Goal: Information Seeking & Learning: Learn about a topic

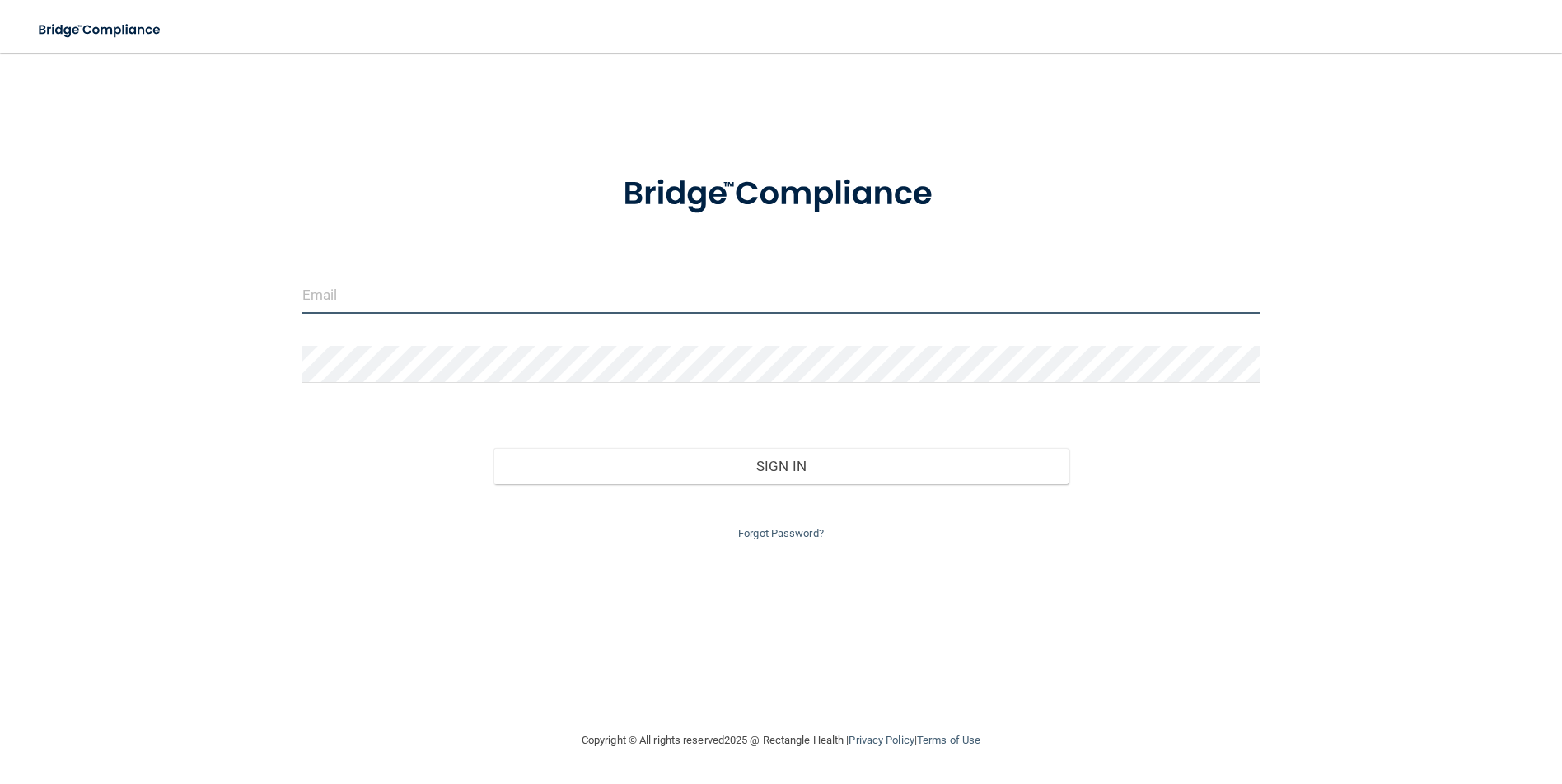
click at [414, 304] on input "email" at bounding box center [781, 295] width 957 height 37
type input "[EMAIL_ADDRESS][DOMAIN_NAME]"
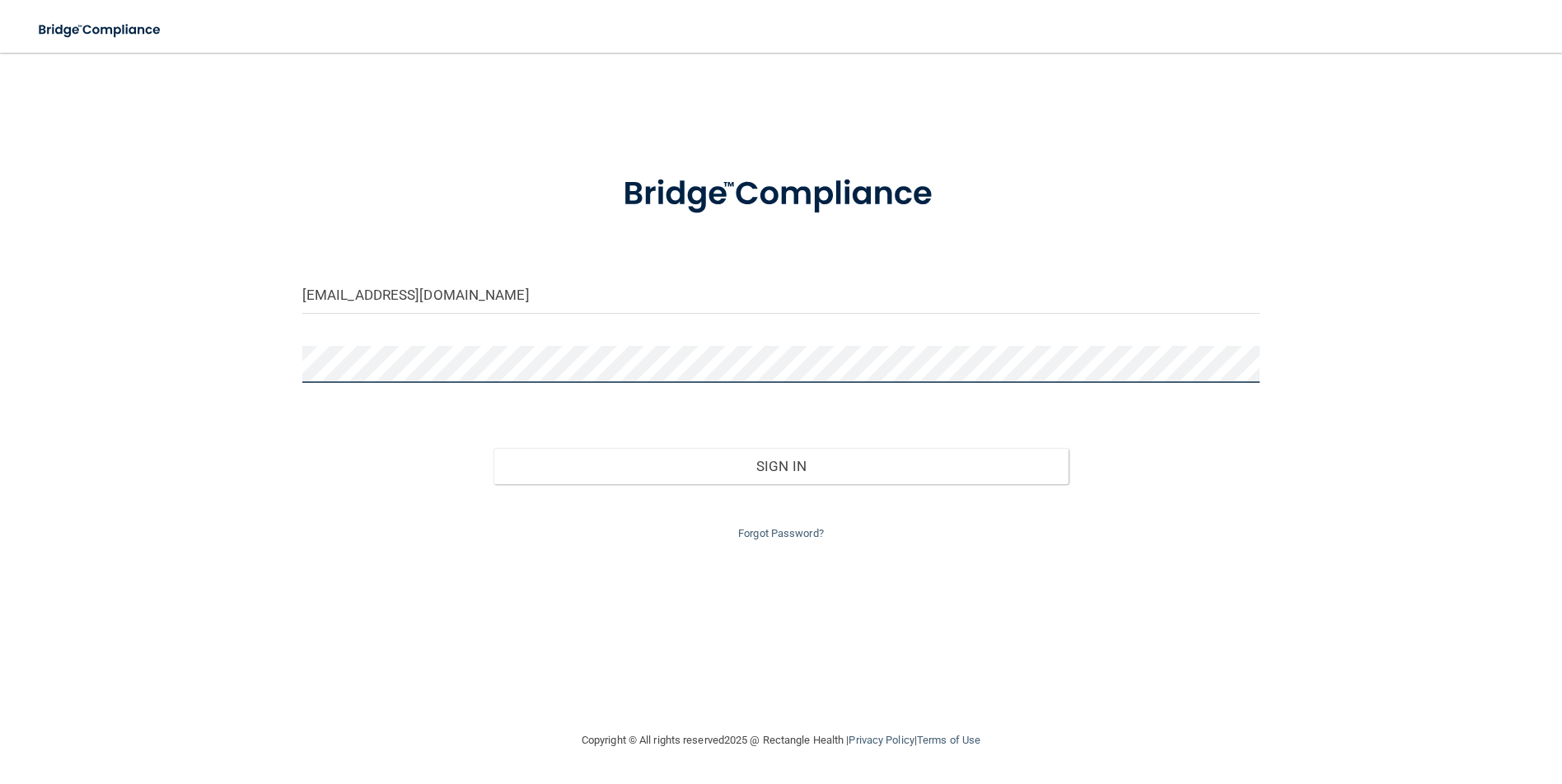
click at [493, 447] on button "Sign In" at bounding box center [780, 466] width 574 height 37
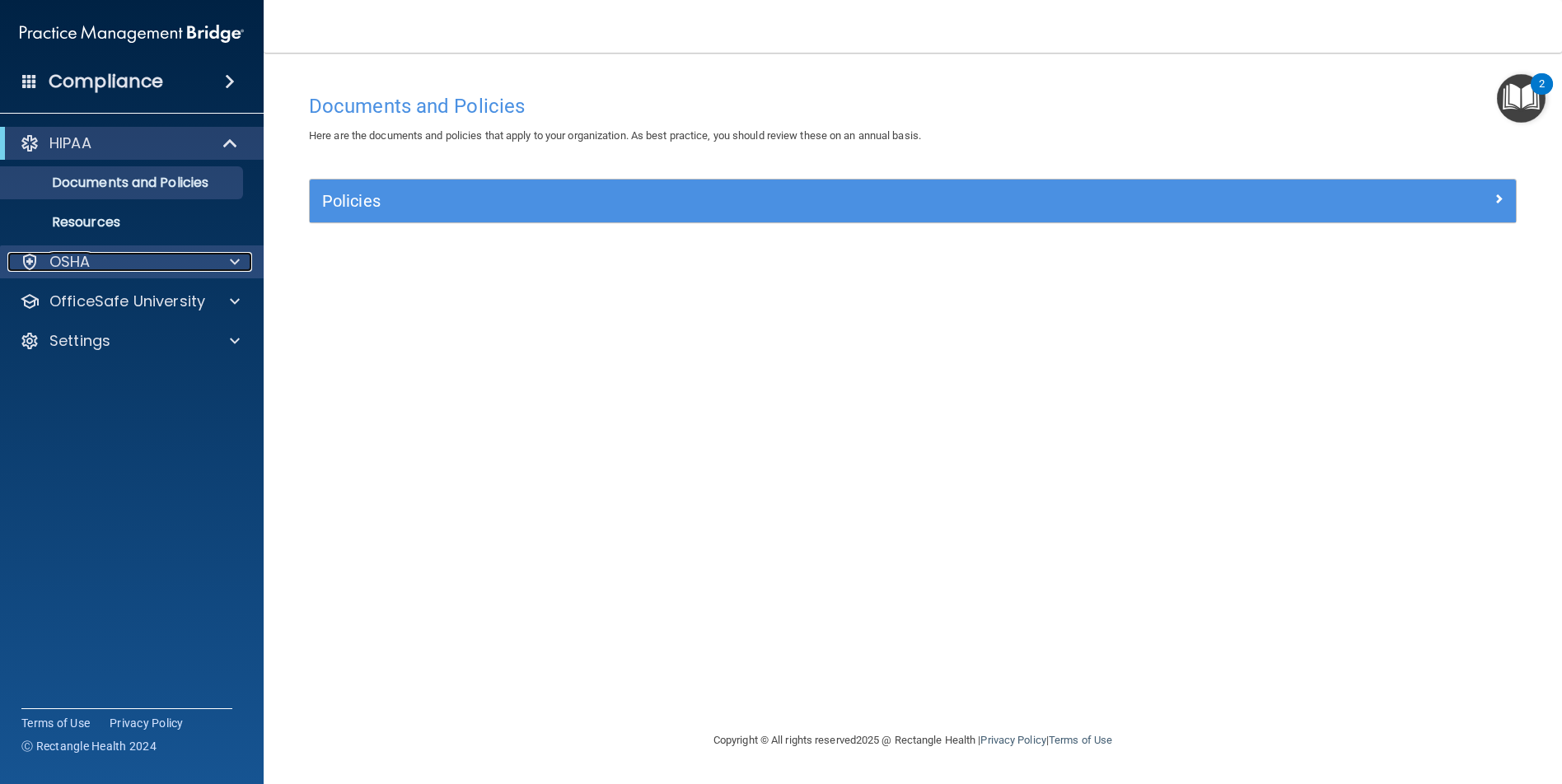
click at [69, 266] on p "OSHA" at bounding box center [69, 261] width 41 height 19
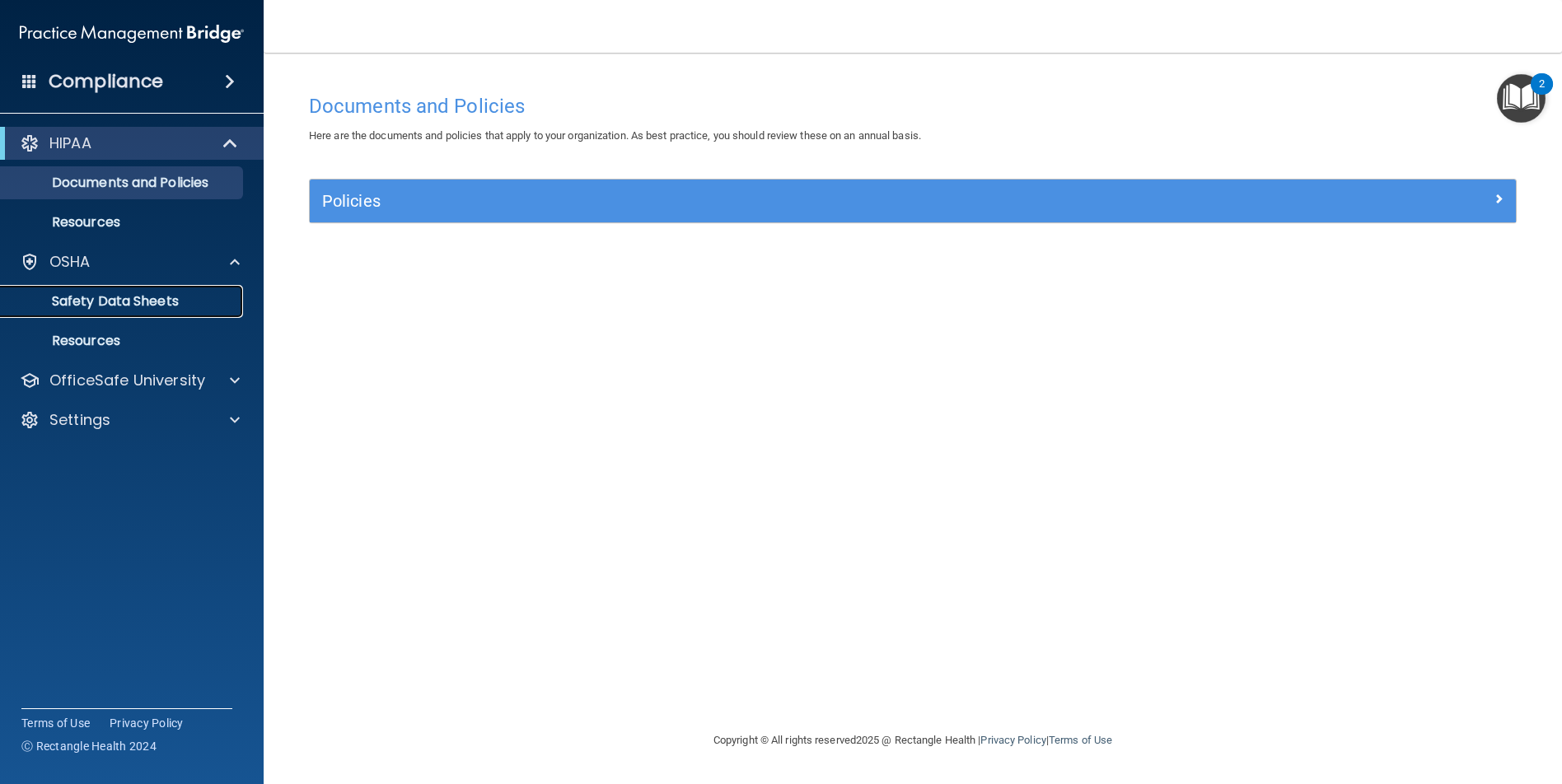
click at [81, 295] on p "Safety Data Sheets" at bounding box center [123, 301] width 225 height 16
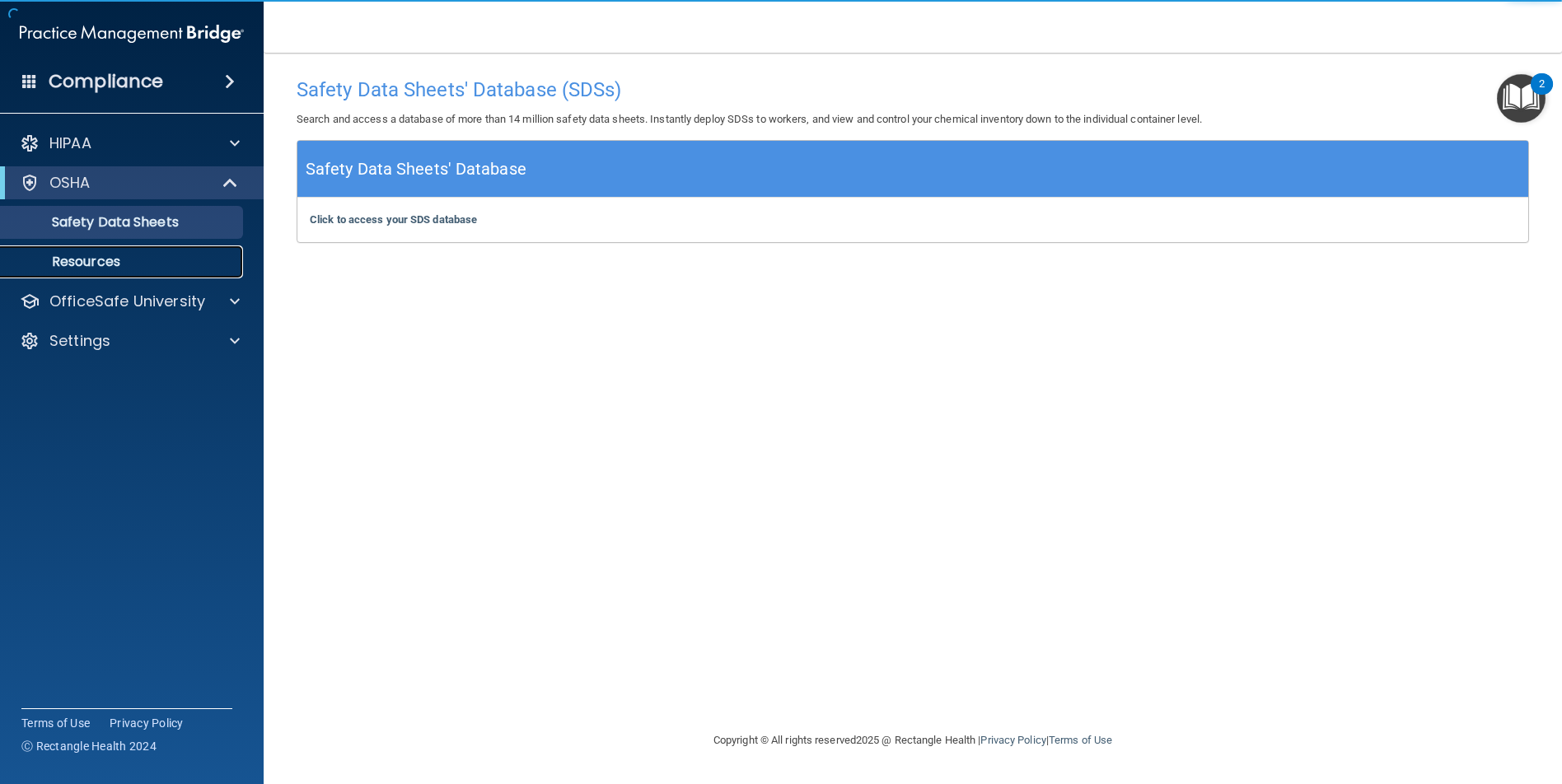
click at [87, 267] on p "Resources" at bounding box center [123, 261] width 225 height 16
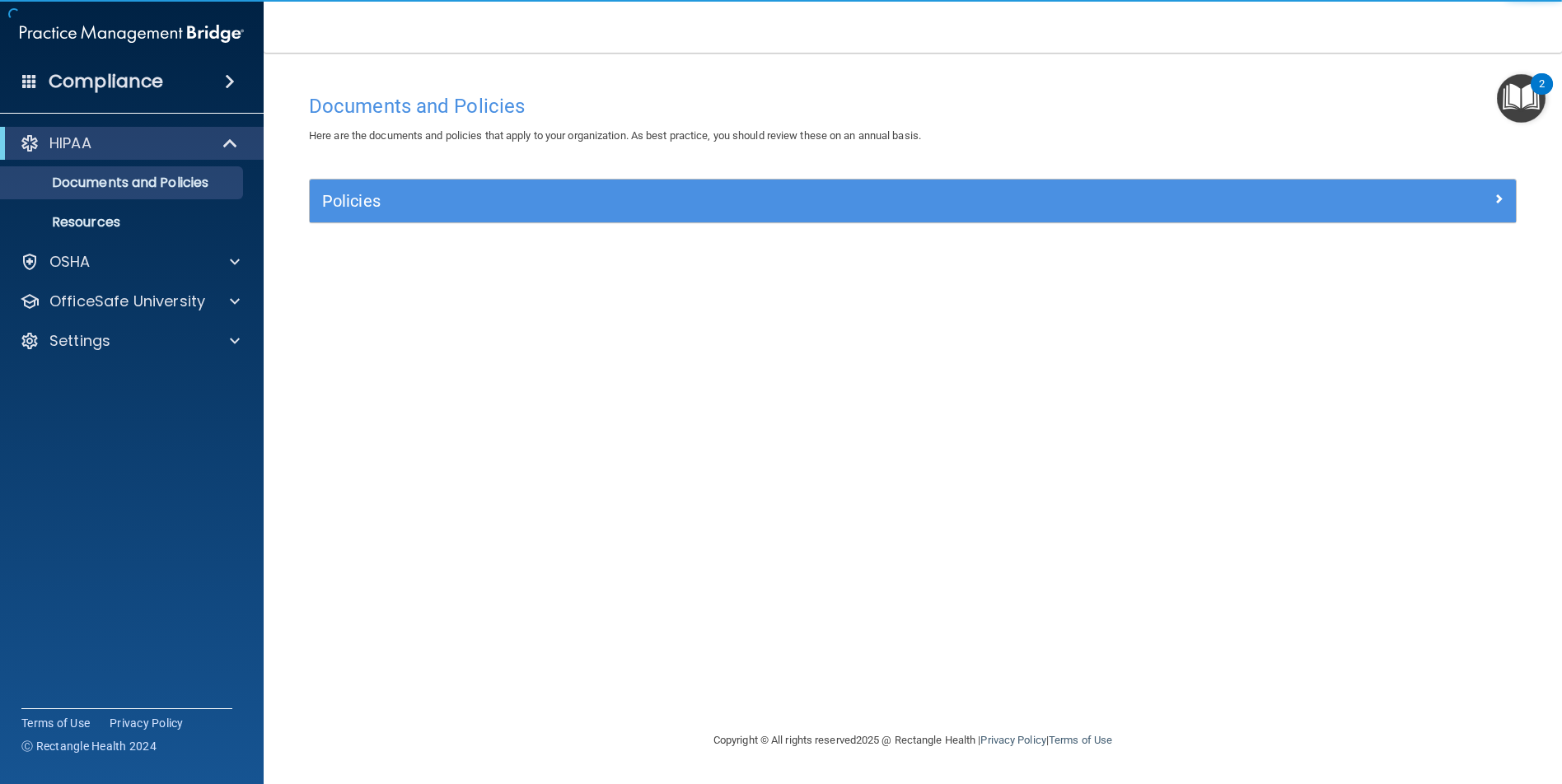
click at [1512, 92] on img "Open Resource Center, 2 new notifications" at bounding box center [1521, 98] width 48 height 48
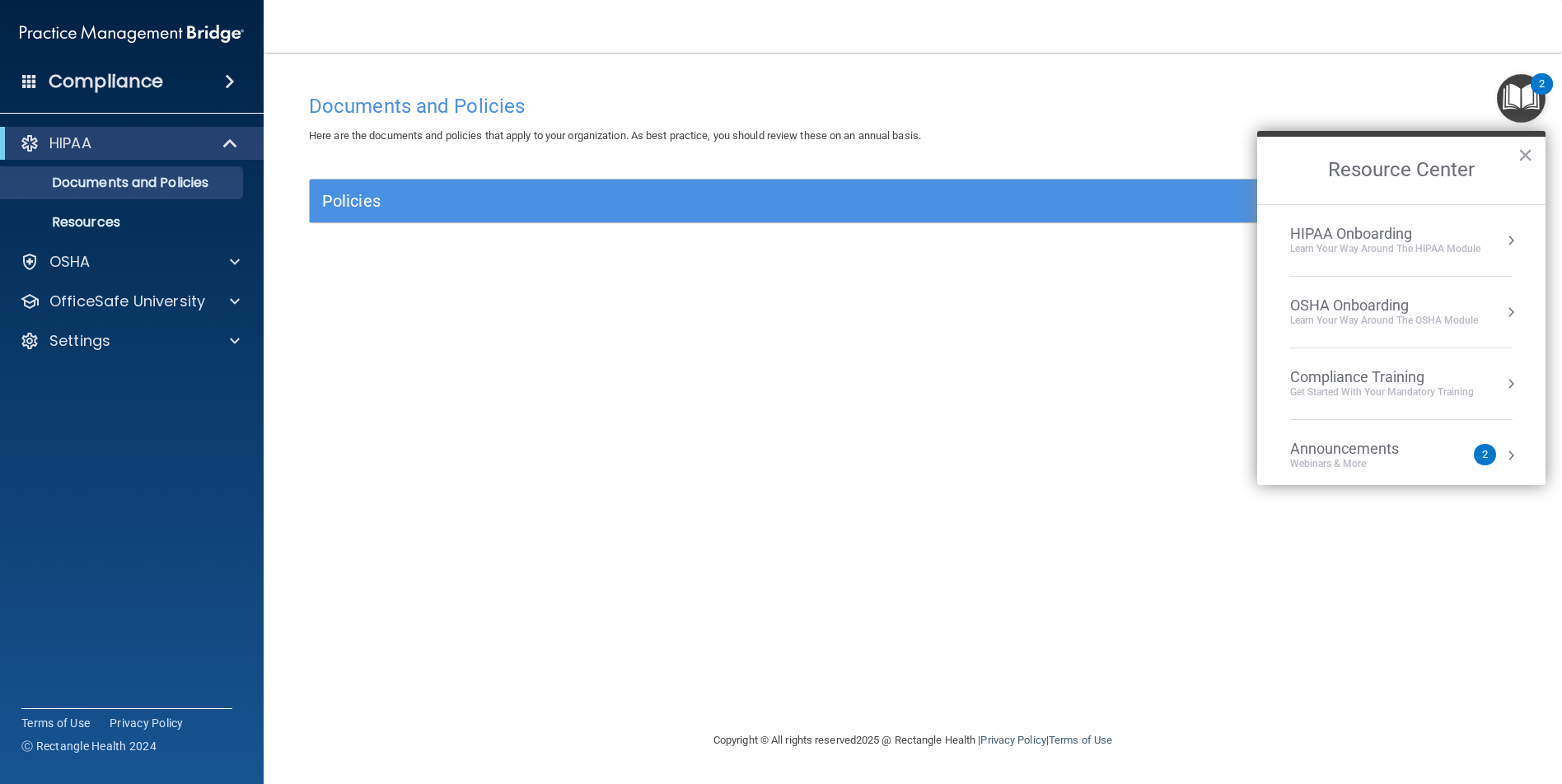
click at [1363, 469] on div "Webinars & More" at bounding box center [1360, 464] width 142 height 14
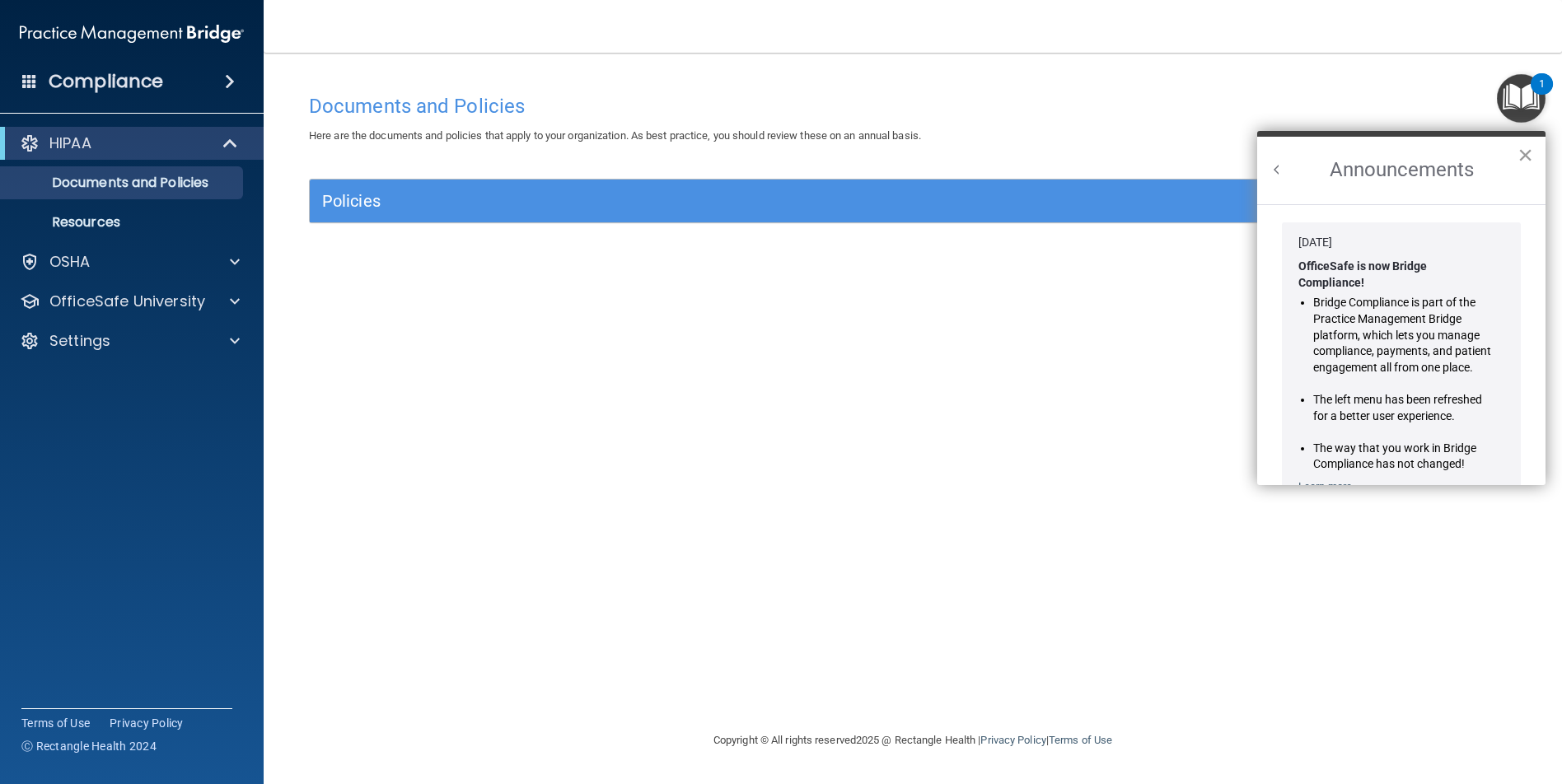
click at [1531, 156] on button "×" at bounding box center [1525, 154] width 15 height 26
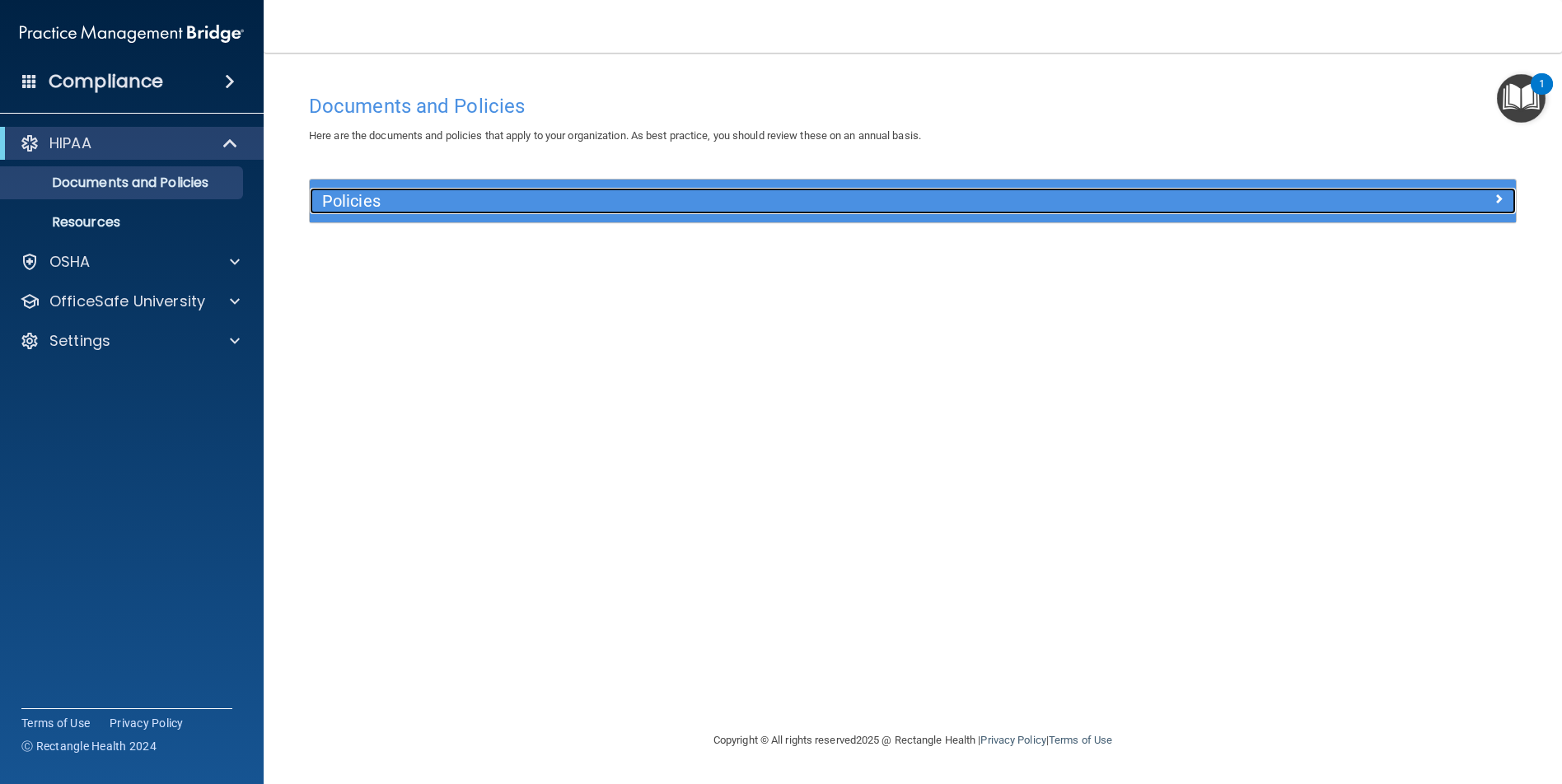
click at [344, 197] on h5 "Policies" at bounding box center [762, 201] width 880 height 18
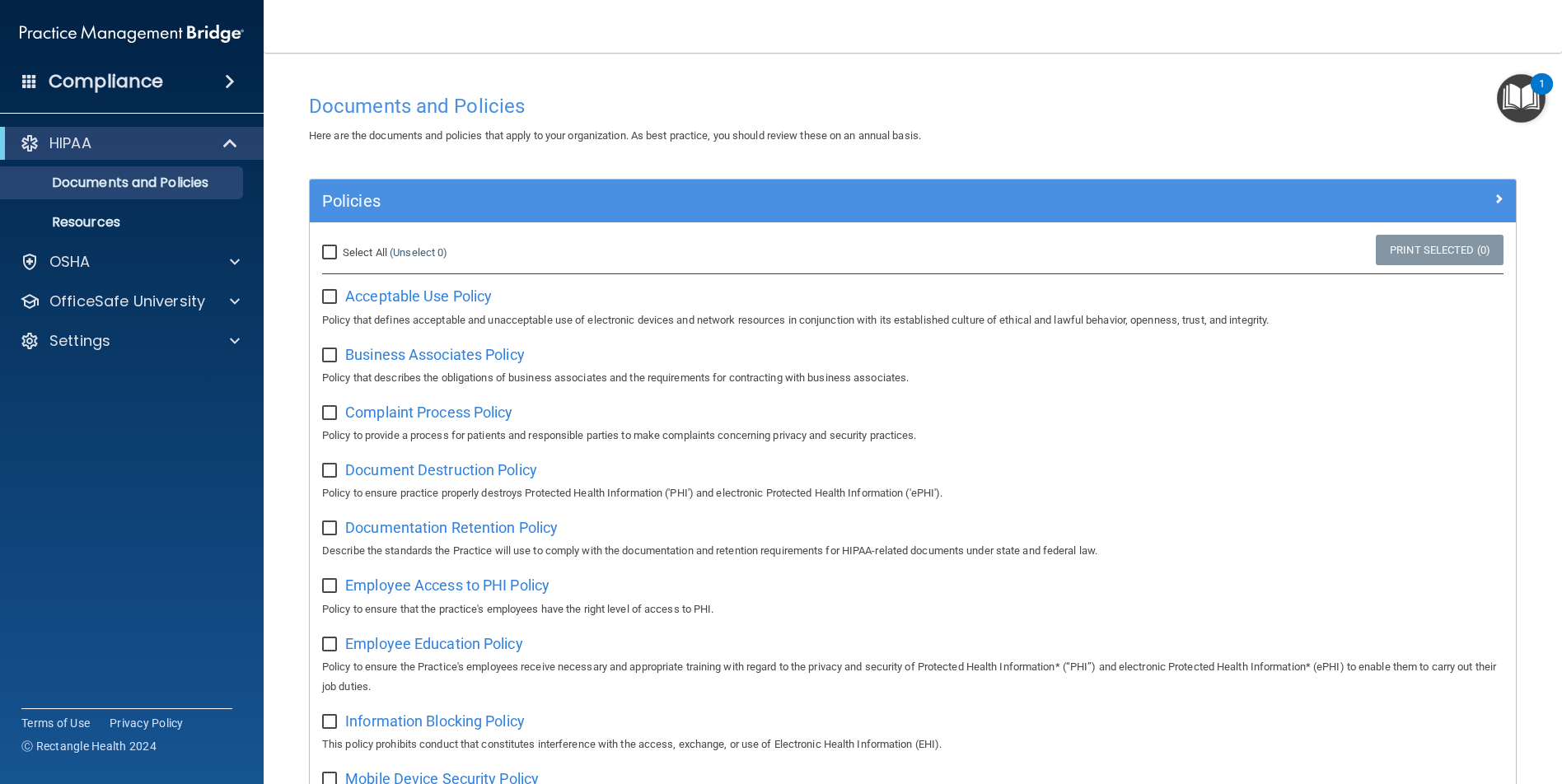
click at [21, 79] on div "Compliance" at bounding box center [131, 82] width 263 height 37
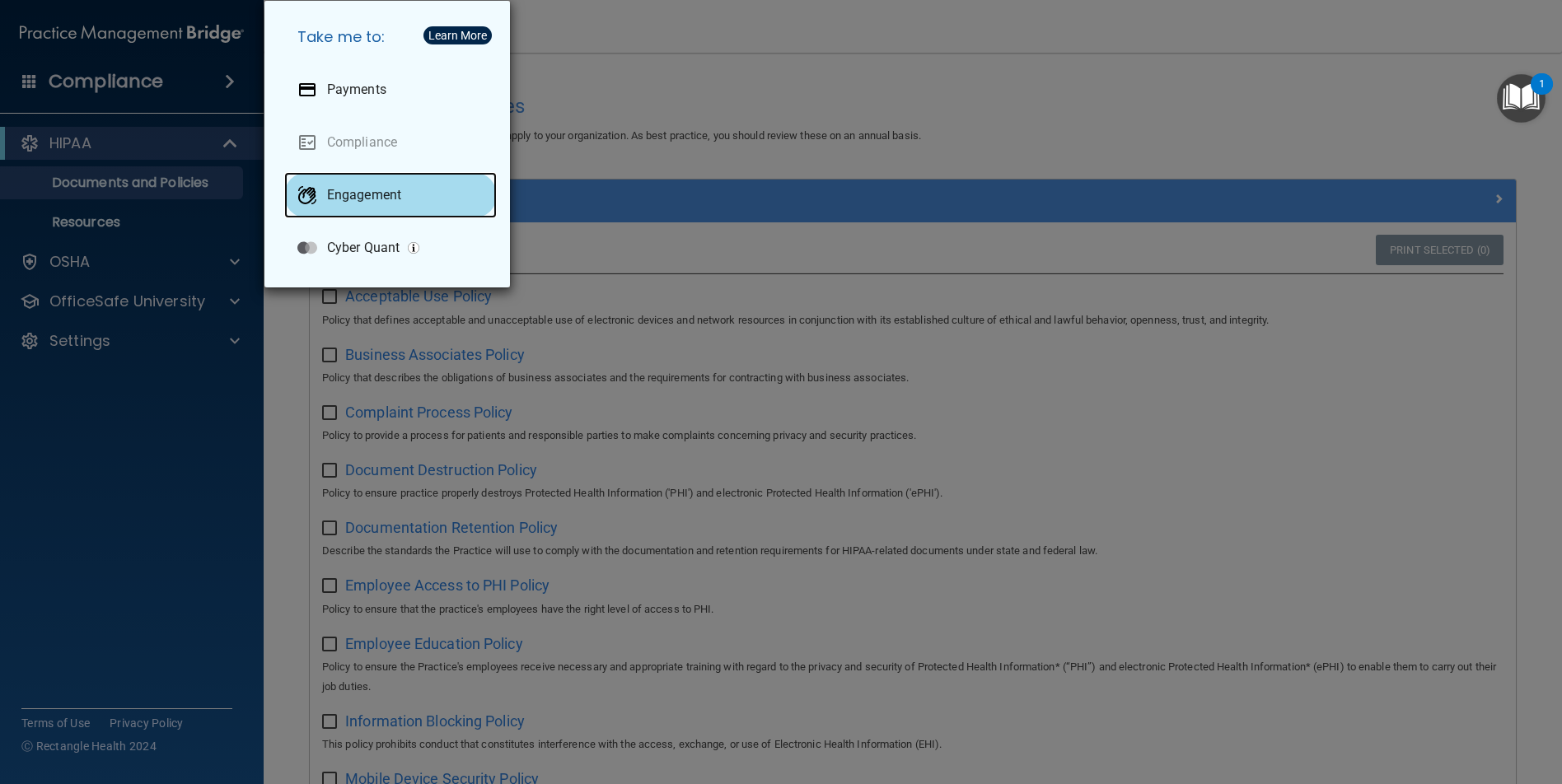
click at [344, 190] on p "Engagement" at bounding box center [364, 195] width 74 height 16
click at [143, 376] on div "Take me to: Payments Compliance Engagement Cyber Quant" at bounding box center [781, 392] width 1562 height 784
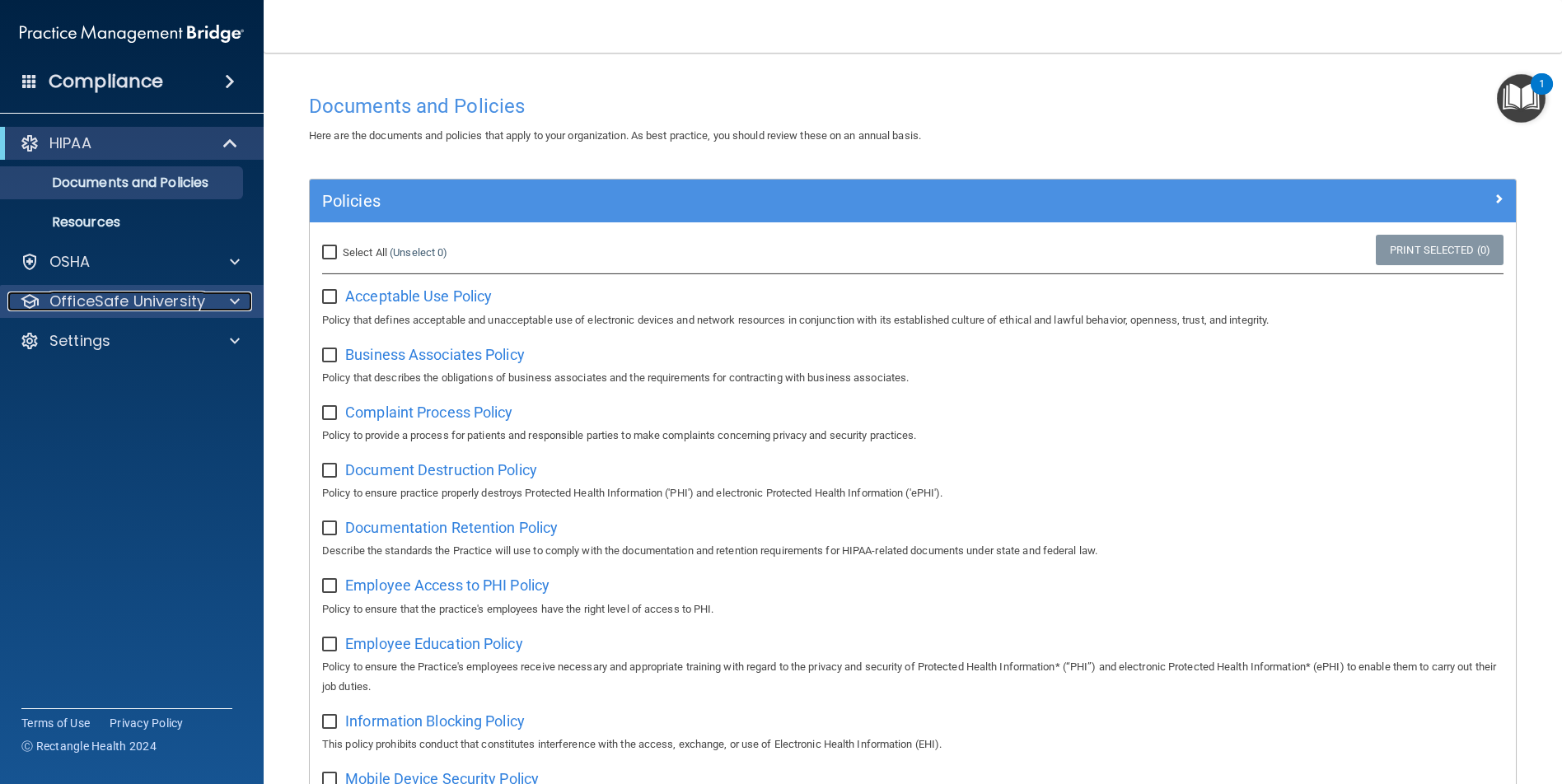
click at [180, 296] on p "OfficeSafe University" at bounding box center [126, 301] width 155 height 19
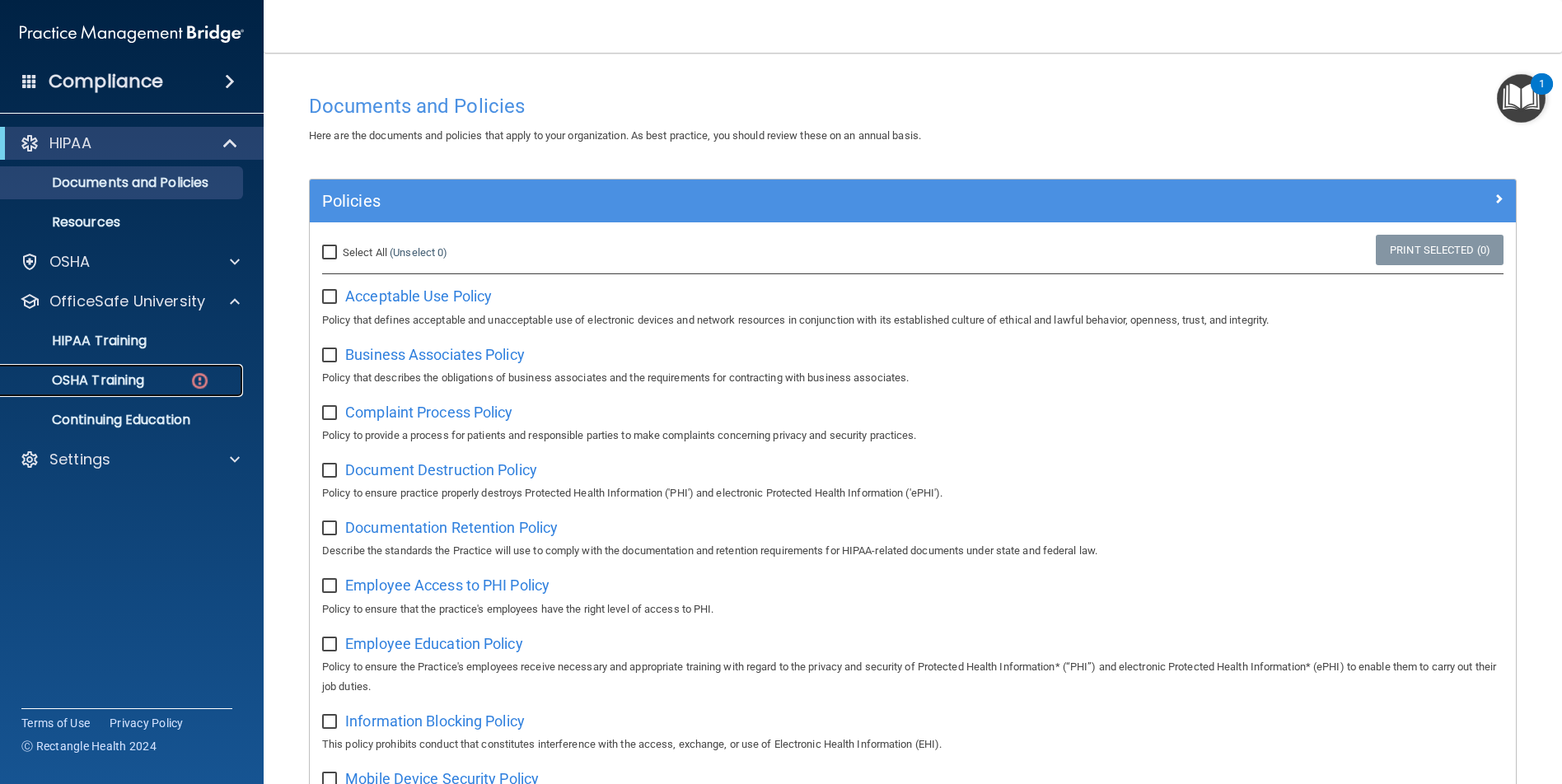
click at [173, 381] on div "OSHA Training" at bounding box center [123, 380] width 225 height 16
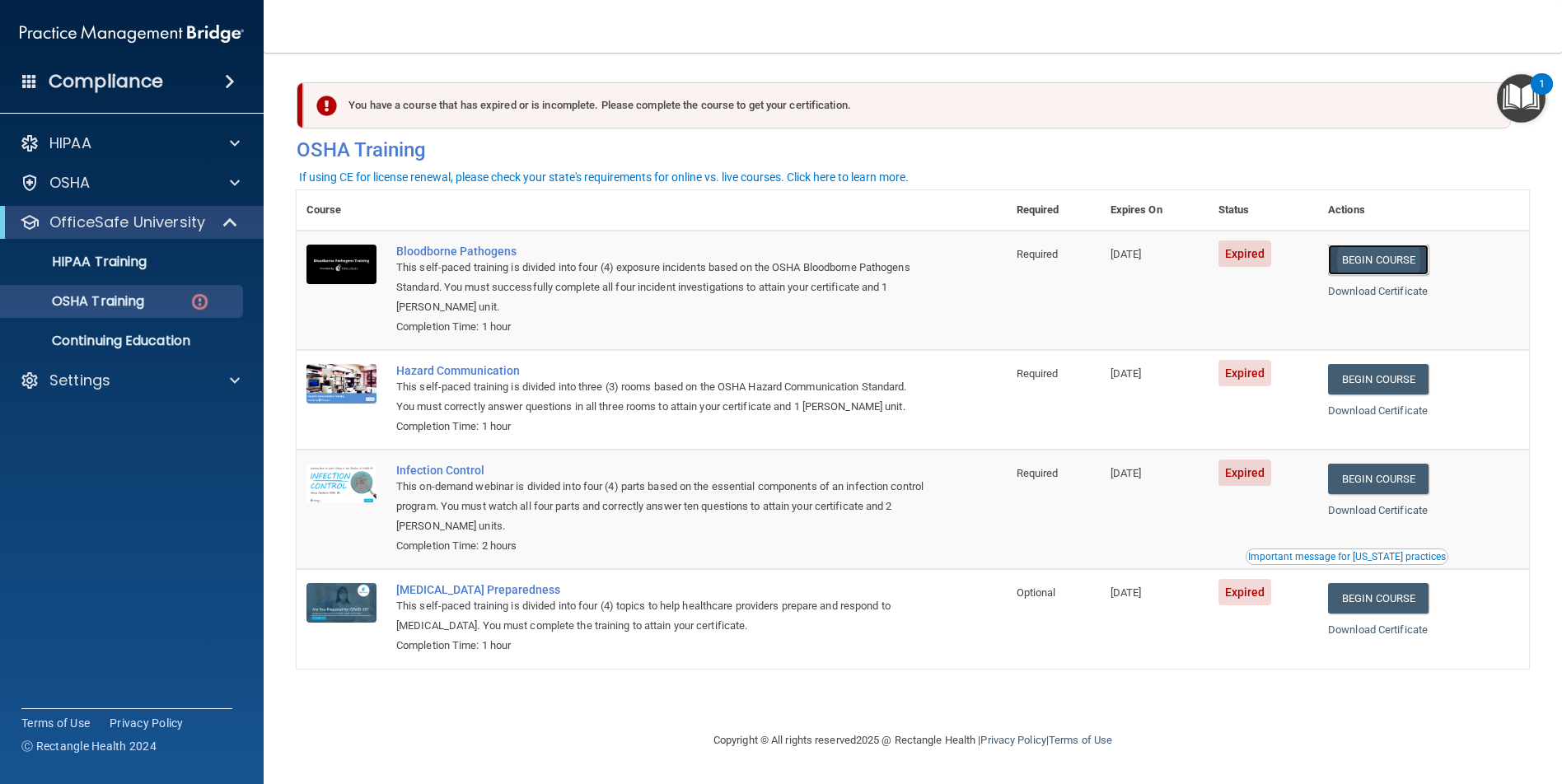
click at [1393, 262] on link "Begin Course" at bounding box center [1378, 260] width 100 height 31
click at [1396, 369] on link "Begin Course" at bounding box center [1378, 379] width 100 height 31
click at [1394, 481] on link "Begin Course" at bounding box center [1378, 479] width 100 height 31
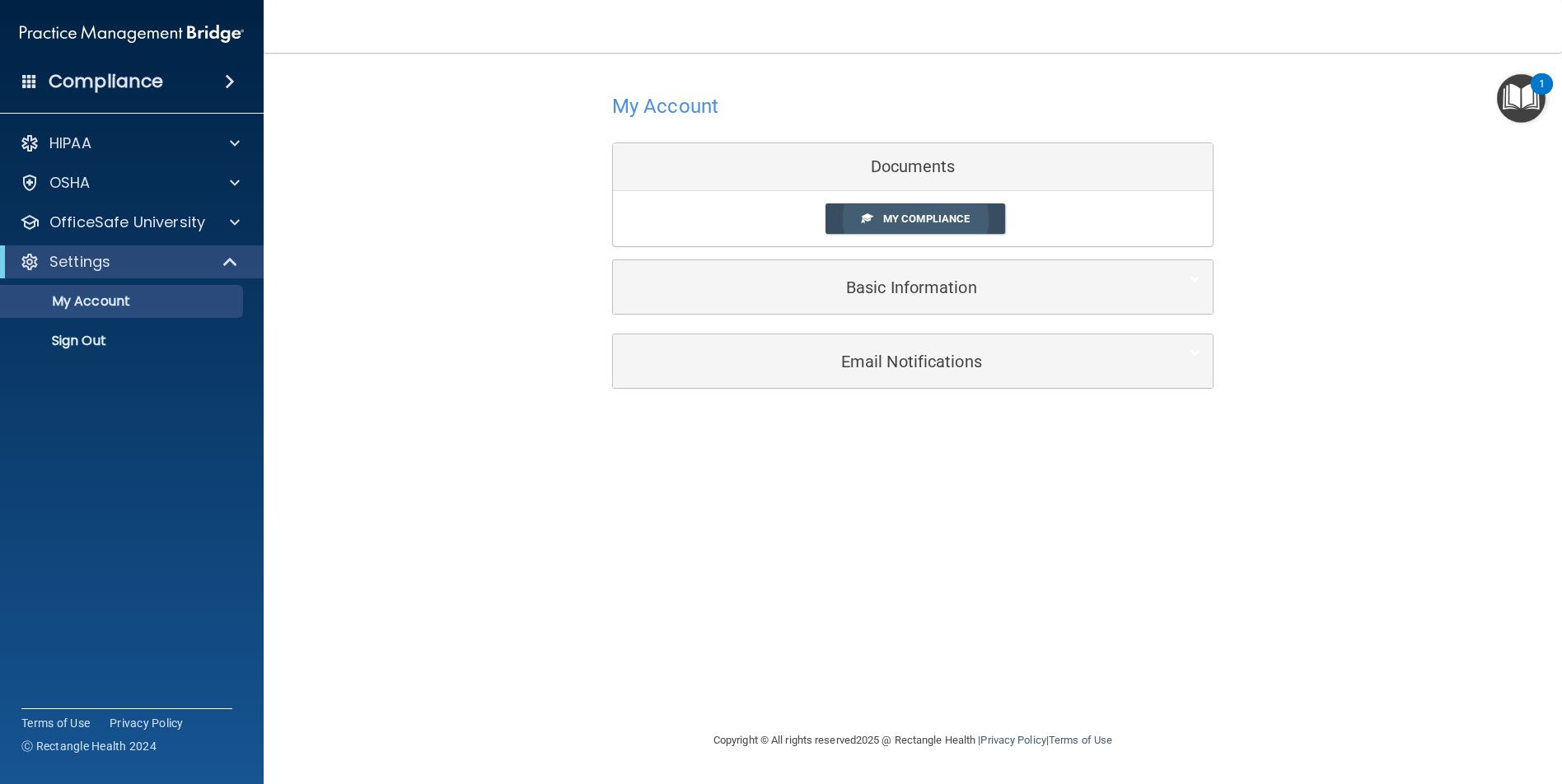
click at [925, 217] on span "My Compliance" at bounding box center [926, 218] width 87 height 13
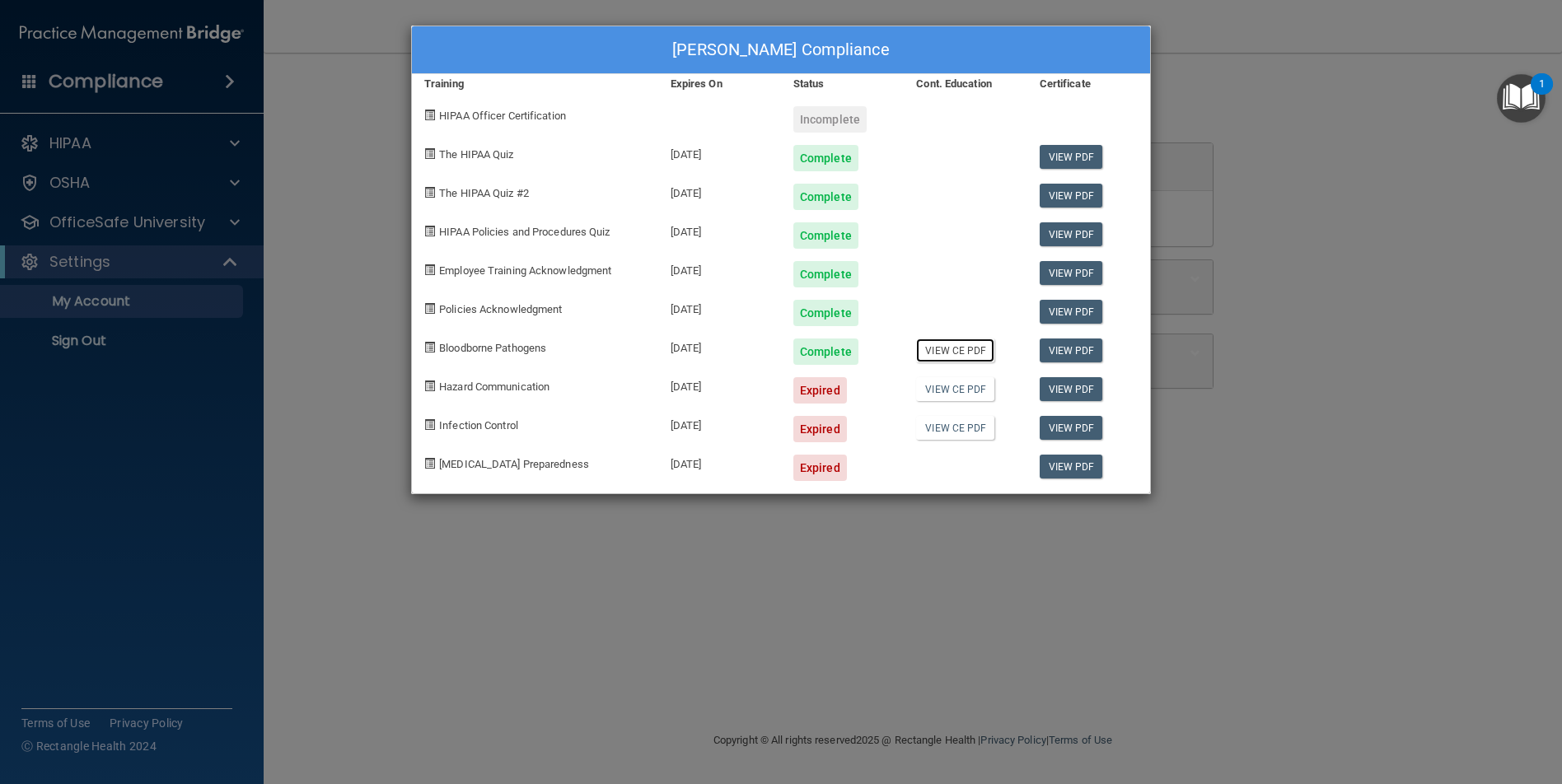
click at [961, 346] on link "View CE PDF" at bounding box center [954, 350] width 78 height 24
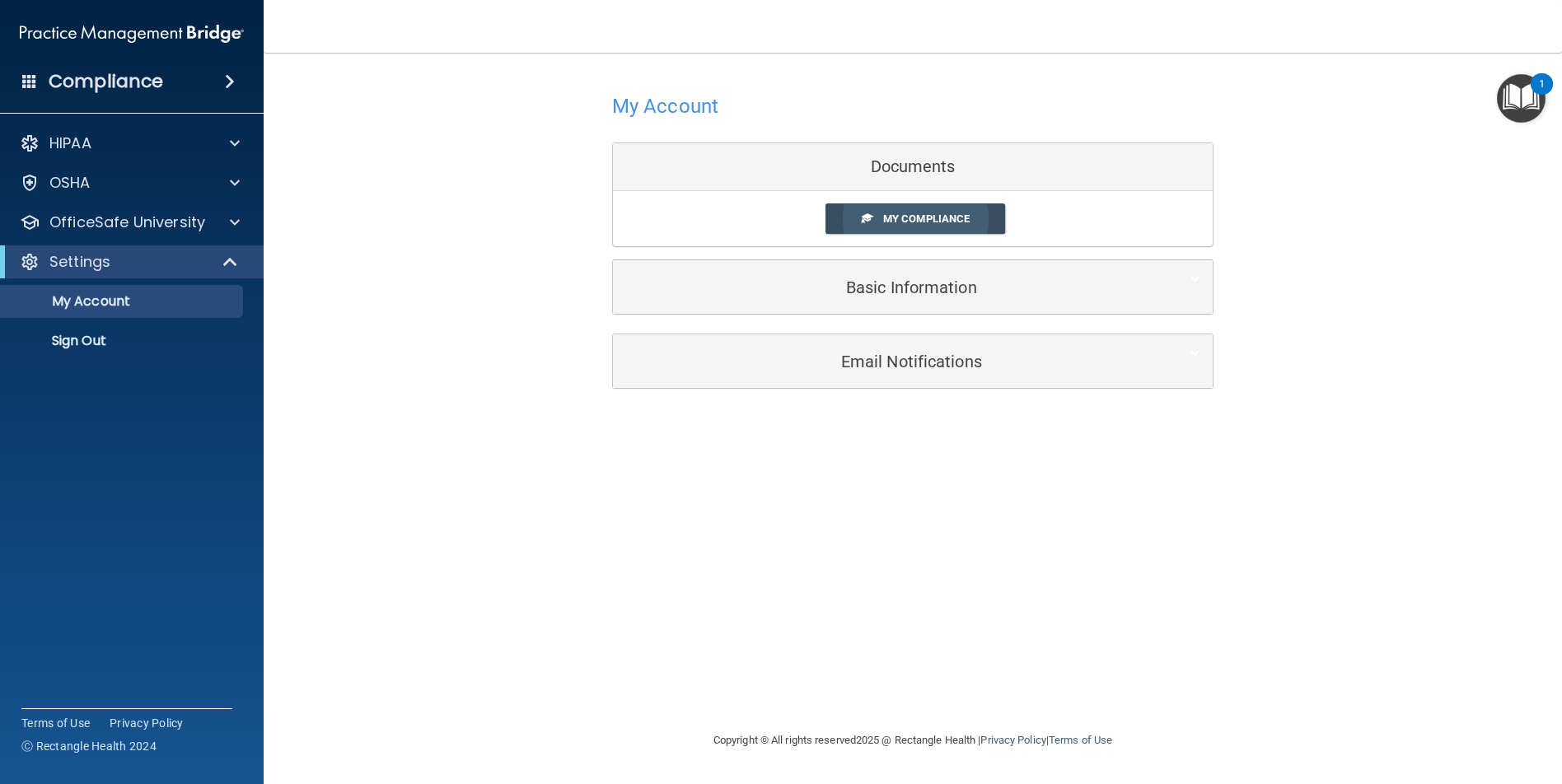
click at [899, 215] on span "My Compliance" at bounding box center [926, 218] width 87 height 13
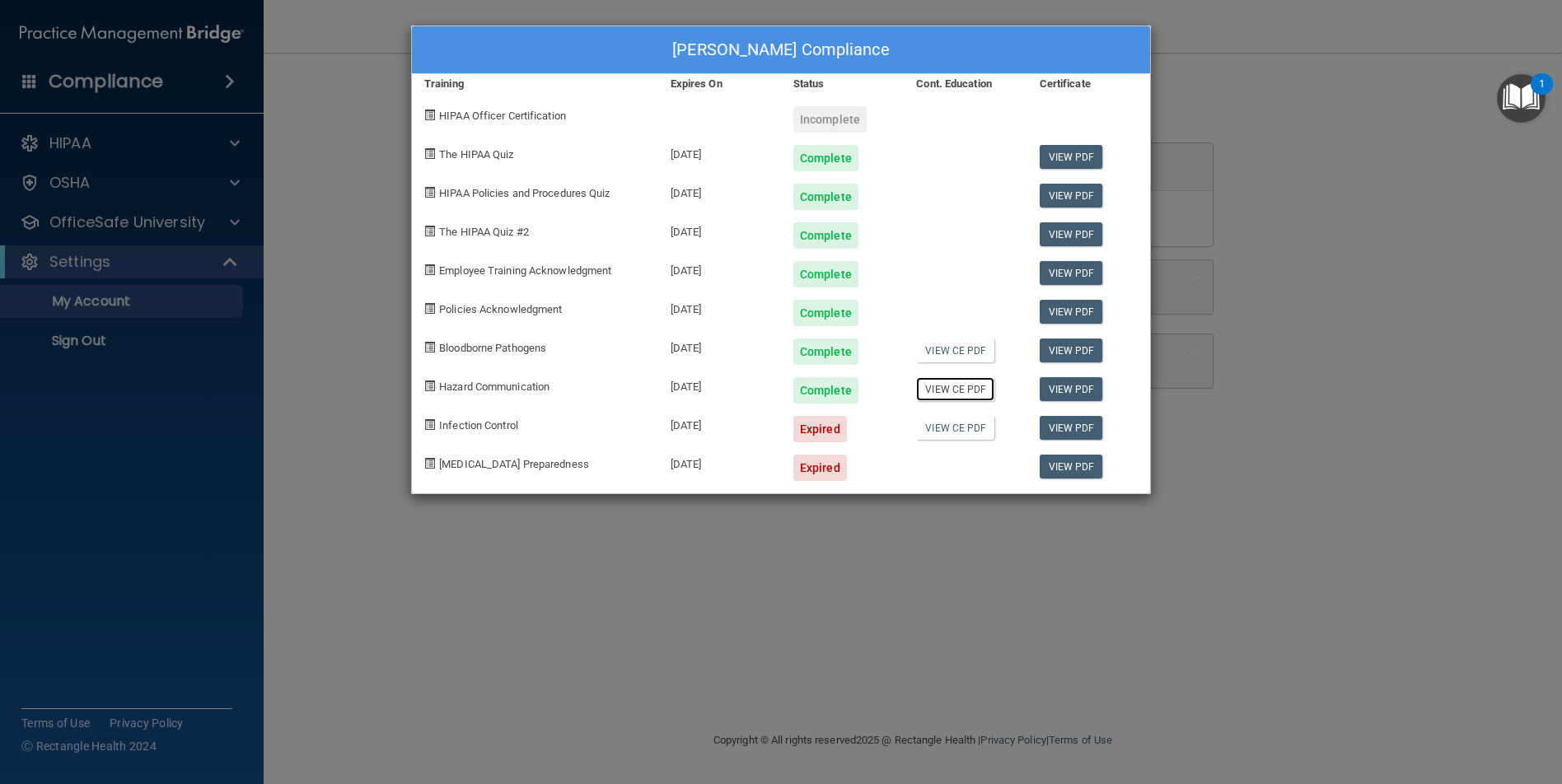
click at [973, 389] on link "View CE PDF" at bounding box center [954, 389] width 78 height 24
click at [1070, 346] on link "View PDF" at bounding box center [1071, 350] width 64 height 24
click at [1073, 391] on link "View PDF" at bounding box center [1071, 389] width 64 height 24
